Goal: Information Seeking & Learning: Understand process/instructions

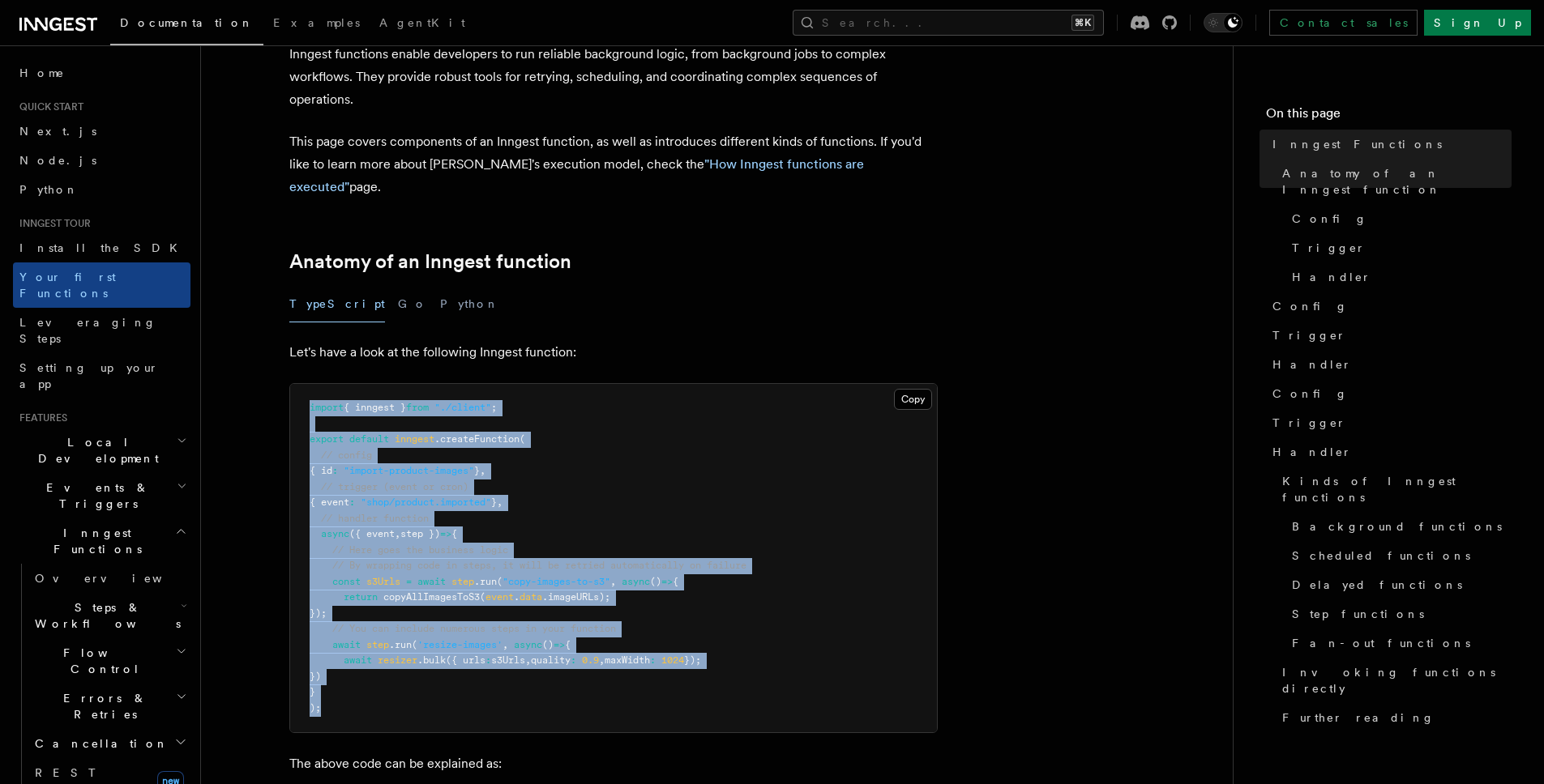
drag, startPoint x: 351, startPoint y: 388, endPoint x: 480, endPoint y: 686, distance: 324.7
click at [497, 678] on pre "import { inngest } from "./client" ; export default inngest .createFunction ( /…" at bounding box center [614, 558] width 647 height 349
click at [450, 676] on pre "import { inngest } from "./client" ; export default inngest .createFunction ( /…" at bounding box center [614, 558] width 647 height 349
drag, startPoint x: 400, startPoint y: 692, endPoint x: 302, endPoint y: 415, distance: 293.8
click at [300, 415] on pre "import { inngest } from "./client" ; export default inngest .createFunction ( /…" at bounding box center [614, 558] width 647 height 349
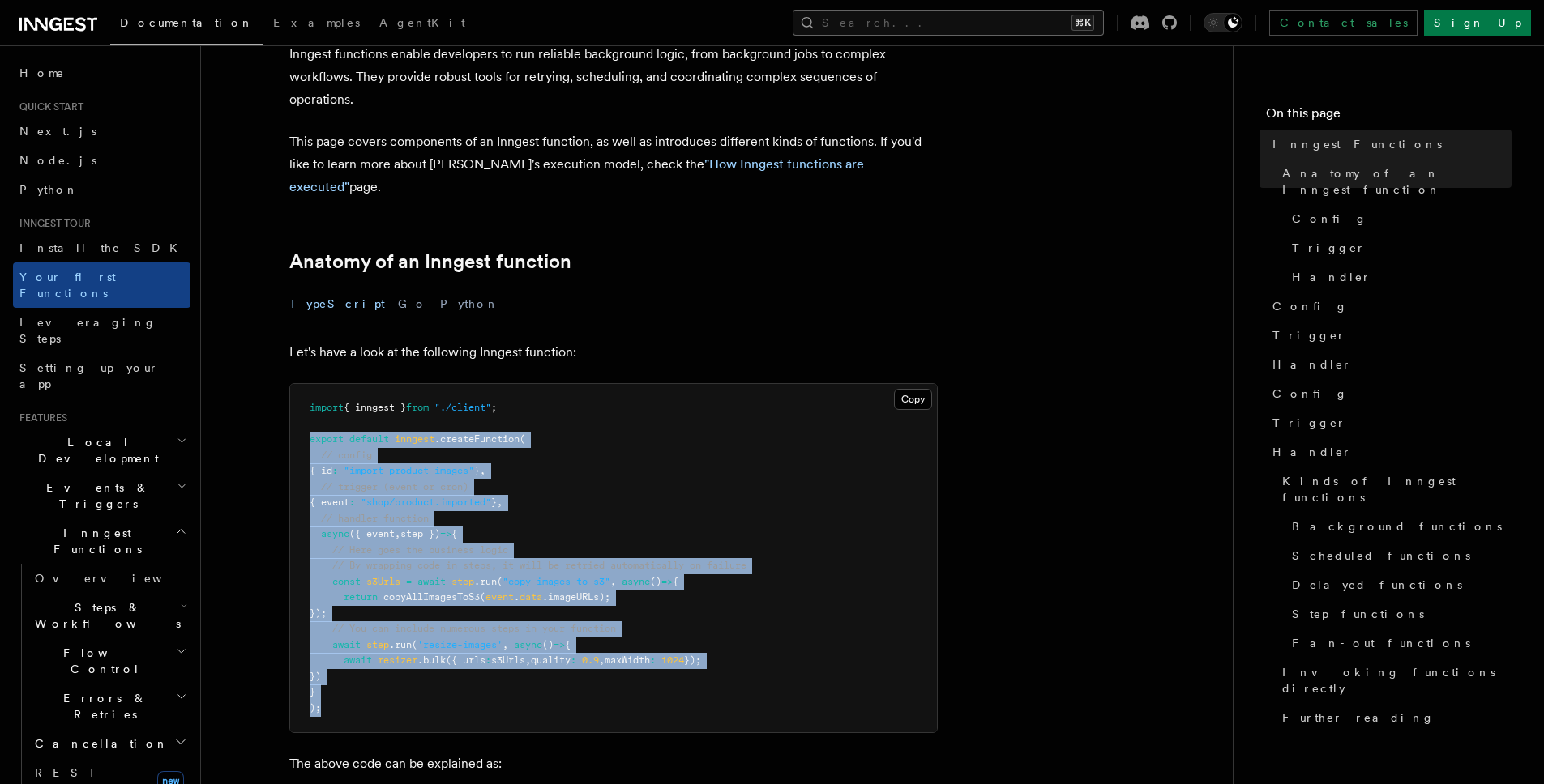
click at [995, 20] on button "Search... ⌘K" at bounding box center [948, 23] width 311 height 26
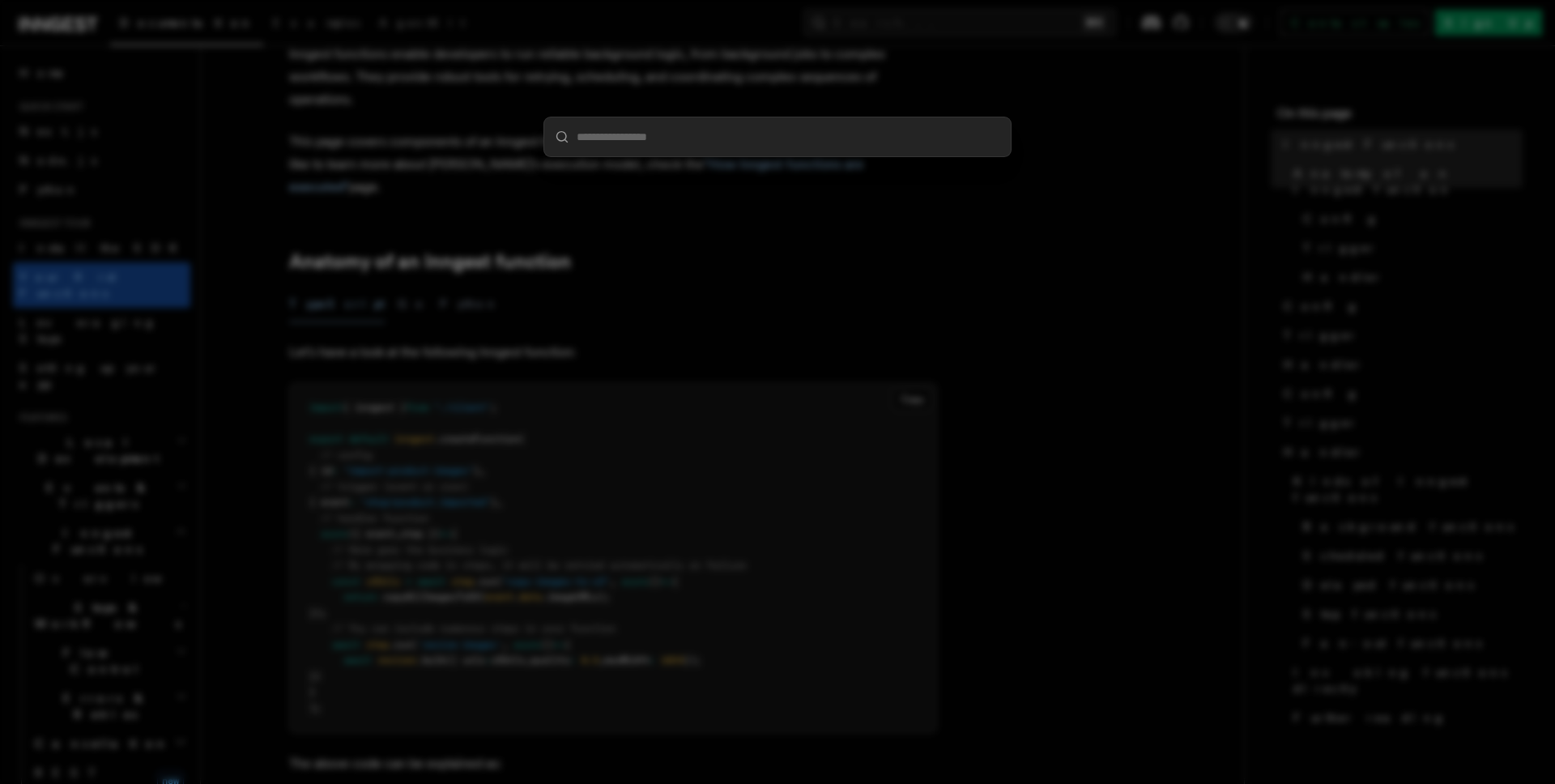
click at [990, 25] on div at bounding box center [777, 392] width 1555 height 784
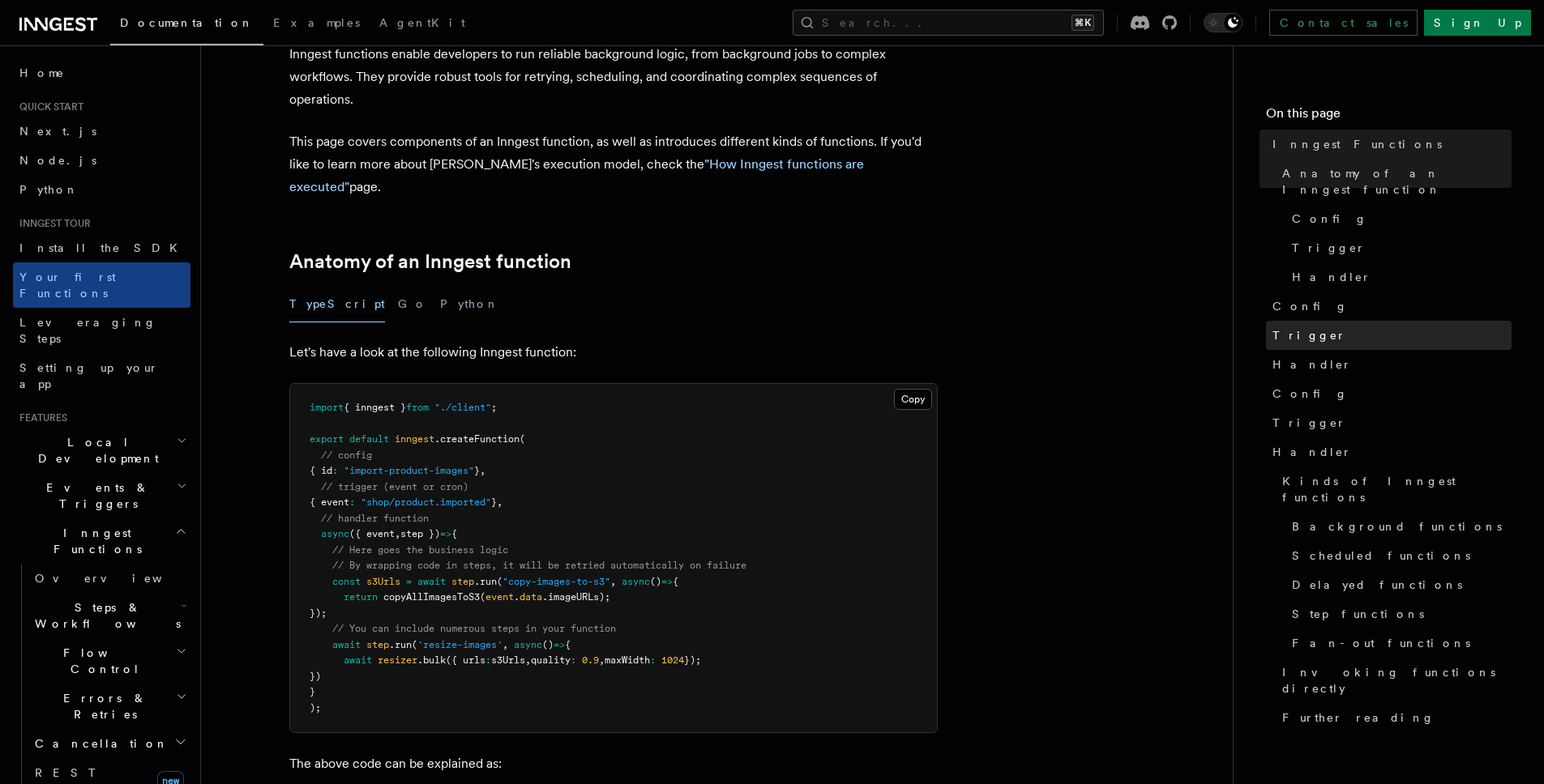
click at [1300, 327] on span "Trigger" at bounding box center [1309, 335] width 73 height 17
click at [1288, 357] on span "Handler" at bounding box center [1311, 364] width 80 height 17
